Goal: Transaction & Acquisition: Book appointment/travel/reservation

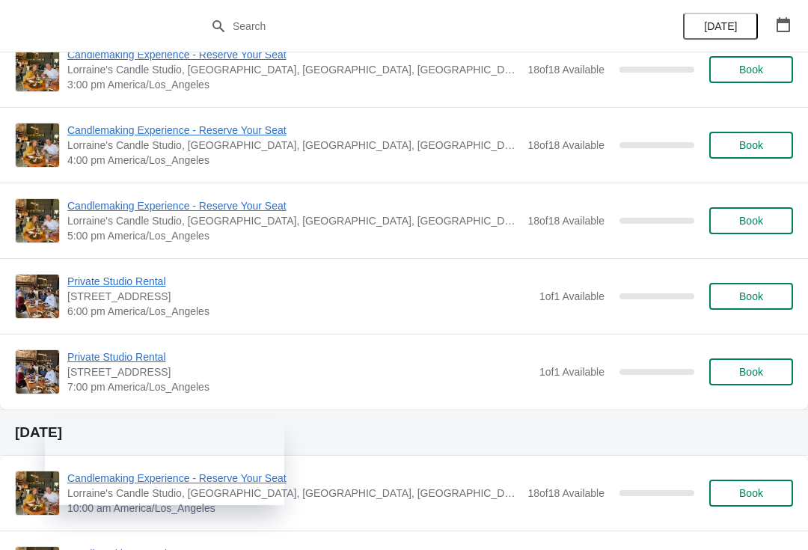
scroll to position [512, 0]
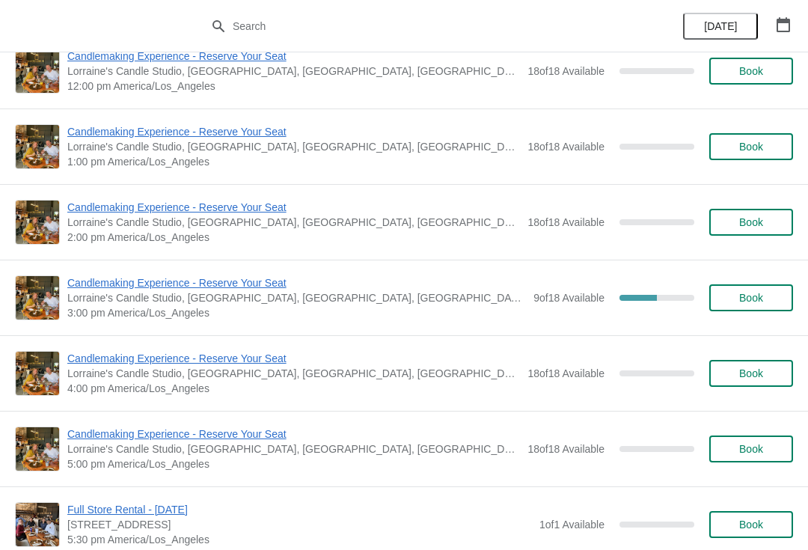
scroll to position [1802, 0]
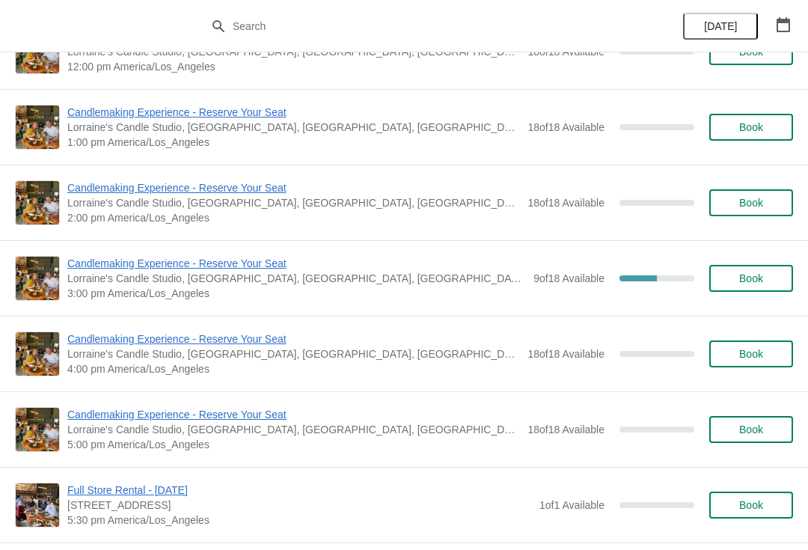
click at [281, 260] on span "Candlemaking Experience - Reserve Your Seat" at bounding box center [296, 263] width 459 height 15
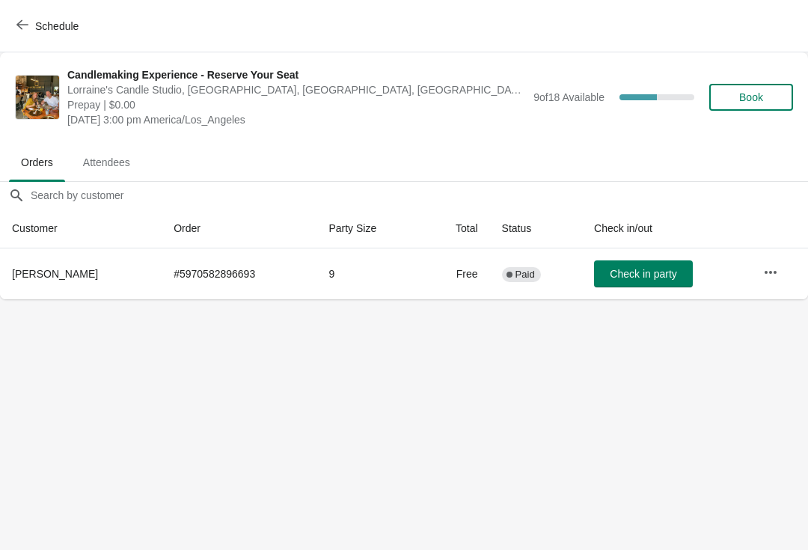
scroll to position [0, 1]
click at [34, 17] on button "Schedule" at bounding box center [48, 26] width 83 height 27
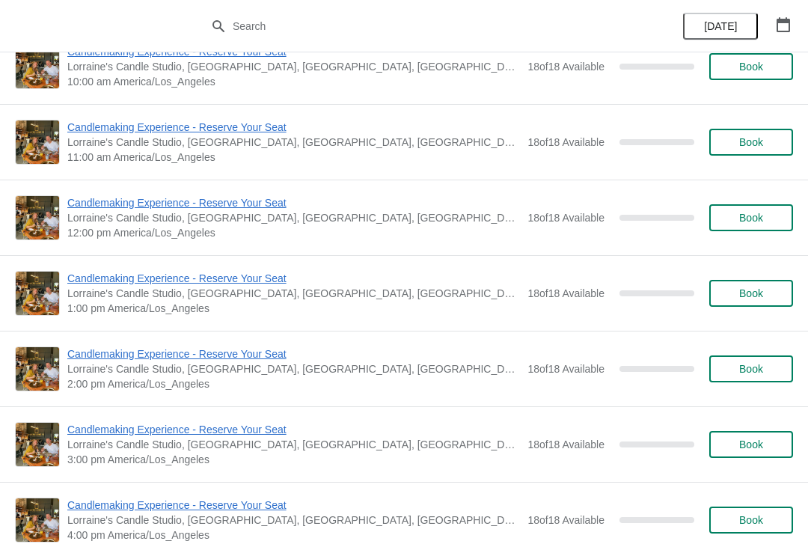
scroll to position [914, 0]
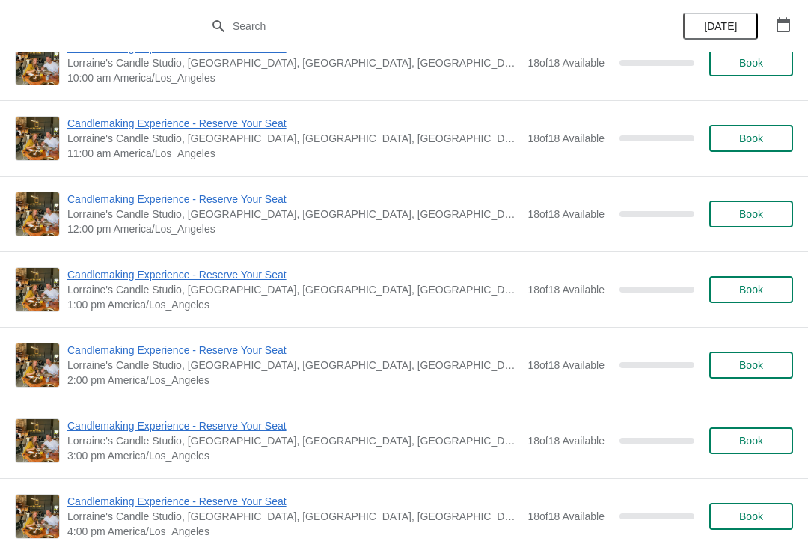
click at [414, 301] on span "1:00 pm America/Los_Angeles" at bounding box center [293, 304] width 453 height 15
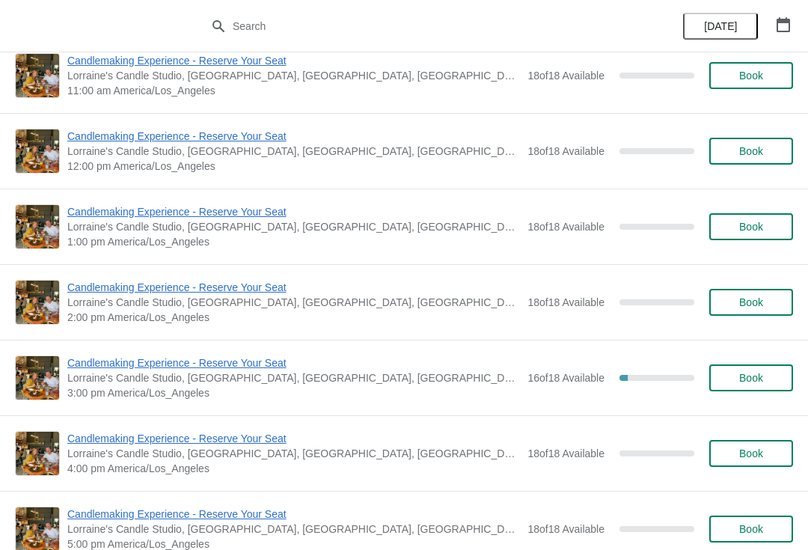
scroll to position [2962, 0]
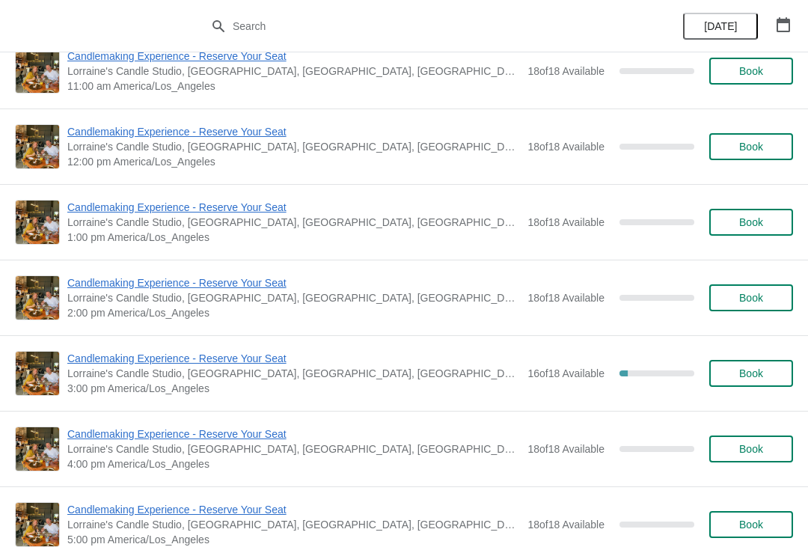
click at [291, 364] on span "Candlemaking Experience - Reserve Your Seat" at bounding box center [293, 358] width 453 height 15
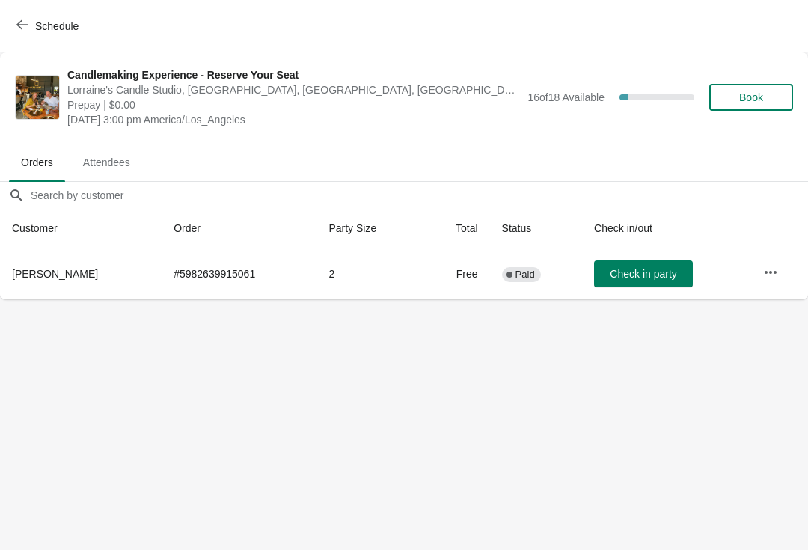
scroll to position [0, 0]
click at [65, 30] on span "Schedule" at bounding box center [56, 26] width 43 height 12
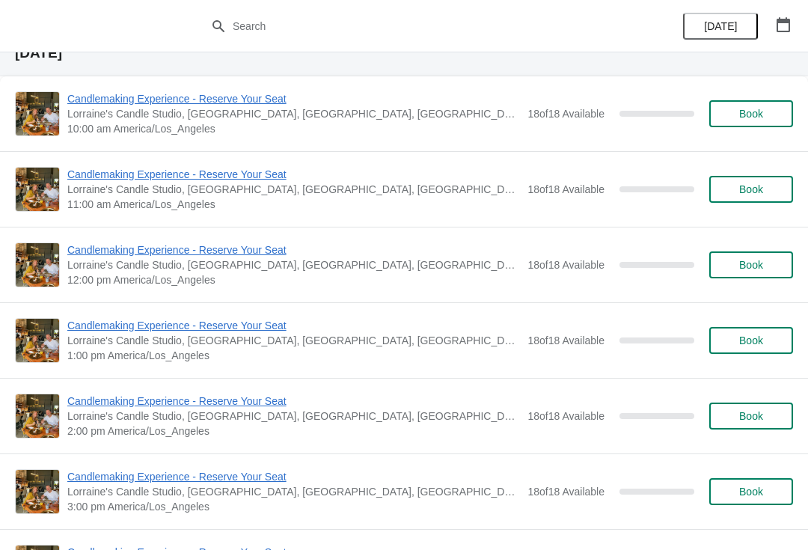
scroll to position [3671, 0]
